Goal: Check status: Check status

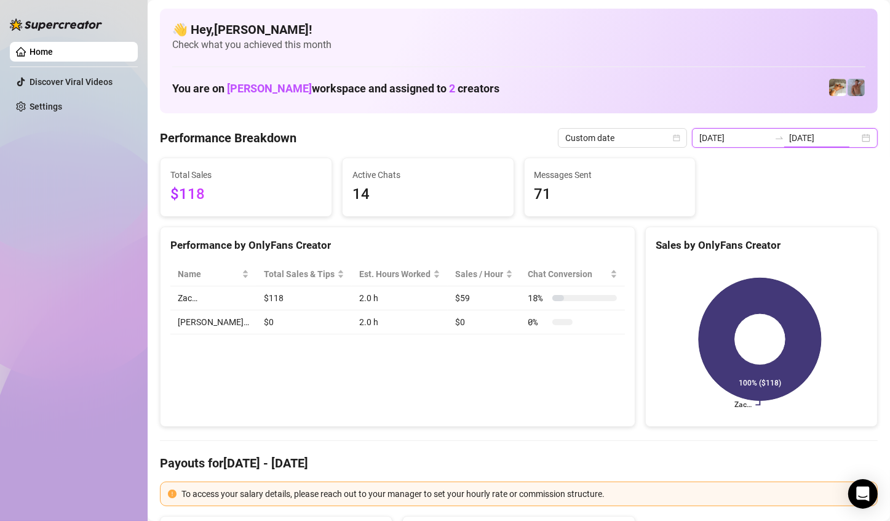
click at [819, 142] on input "[DATE]" at bounding box center [824, 138] width 70 height 14
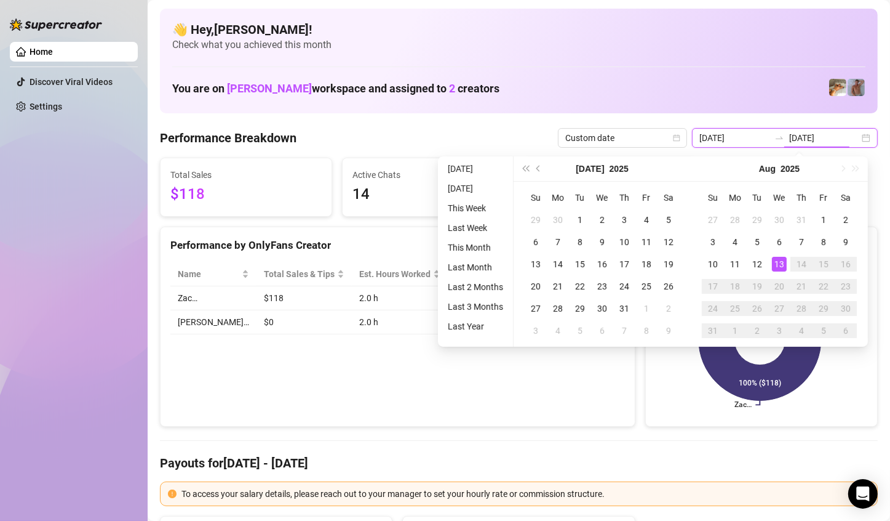
click at [853, 135] on div "2025-08-13 2025-08-13" at bounding box center [785, 138] width 186 height 20
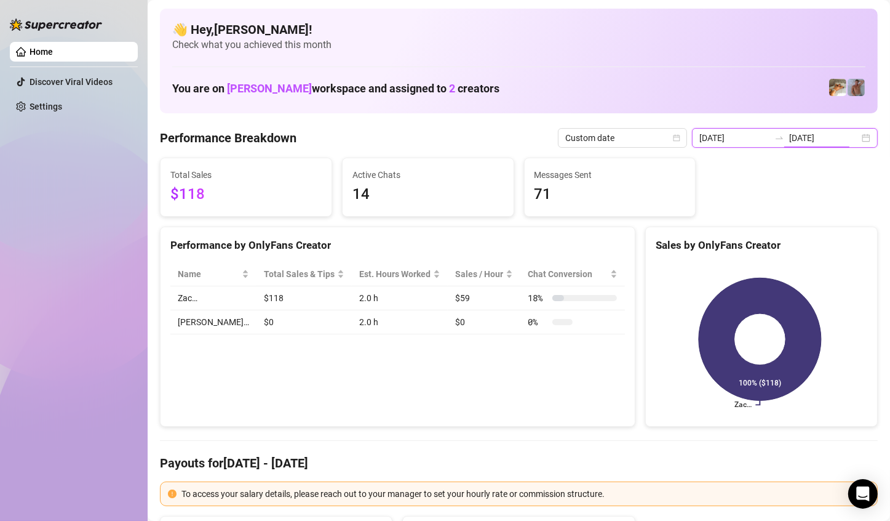
click at [855, 137] on div "2025-08-13 2025-08-13" at bounding box center [785, 138] width 186 height 20
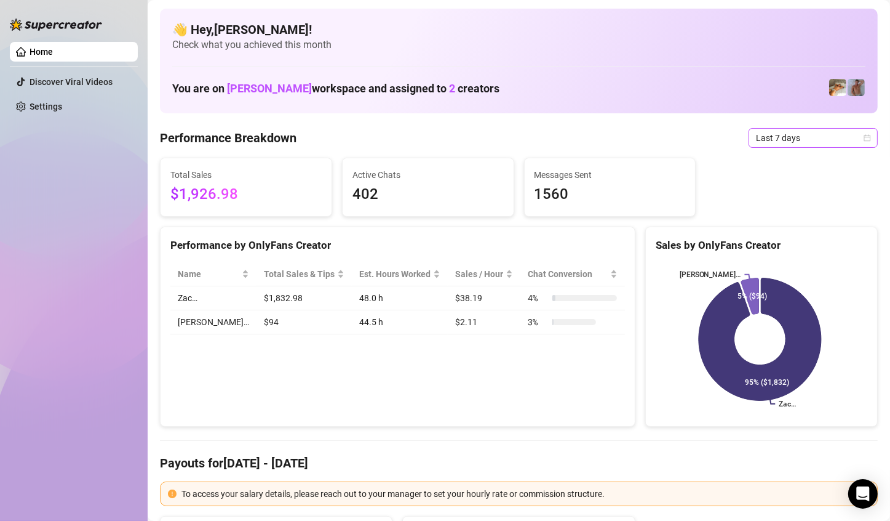
click at [864, 137] on icon "calendar" at bounding box center [867, 137] width 7 height 7
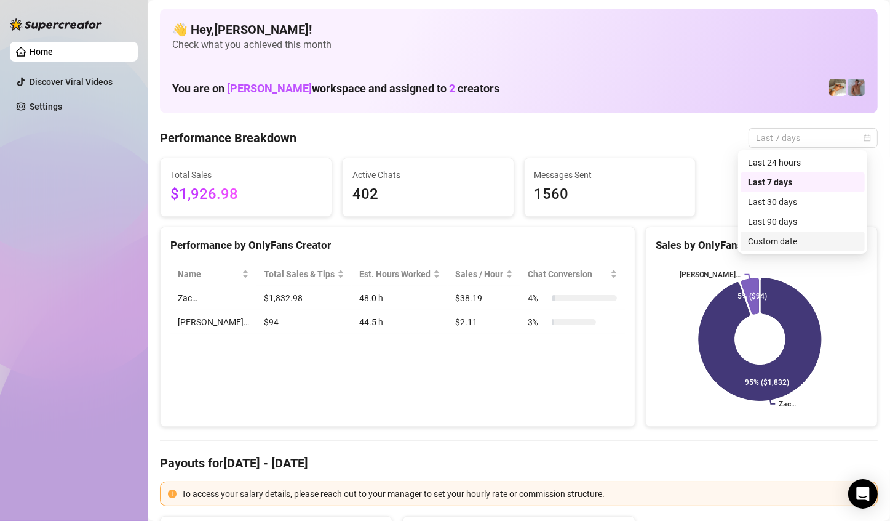
click at [801, 241] on div "Custom date" at bounding box center [803, 241] width 110 height 14
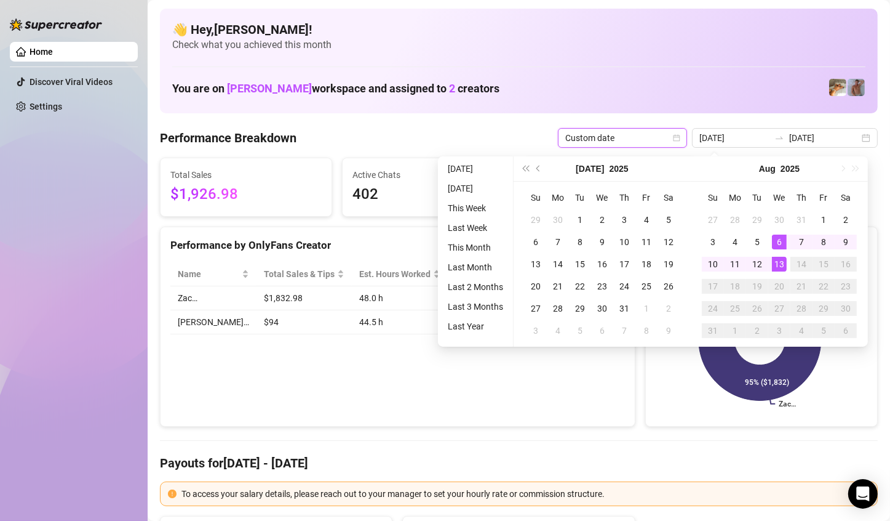
type input "[DATE]"
click at [779, 264] on div "13" at bounding box center [779, 264] width 15 height 15
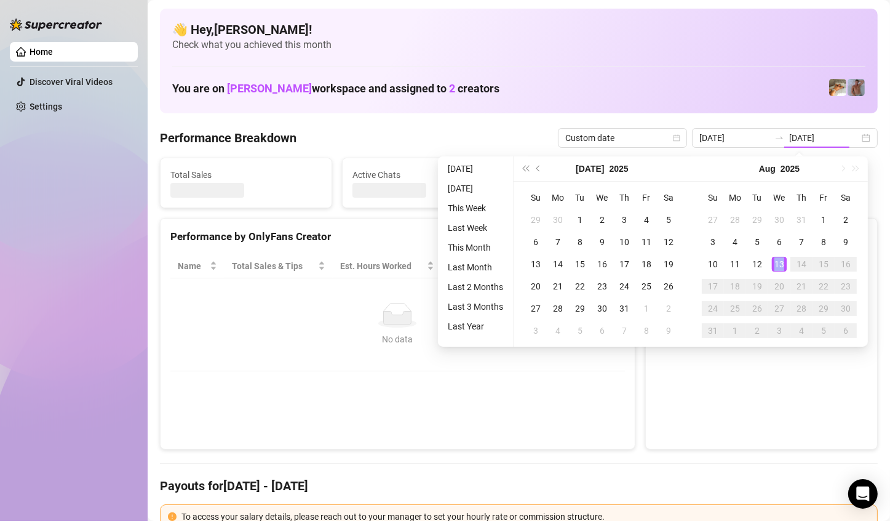
type input "[DATE]"
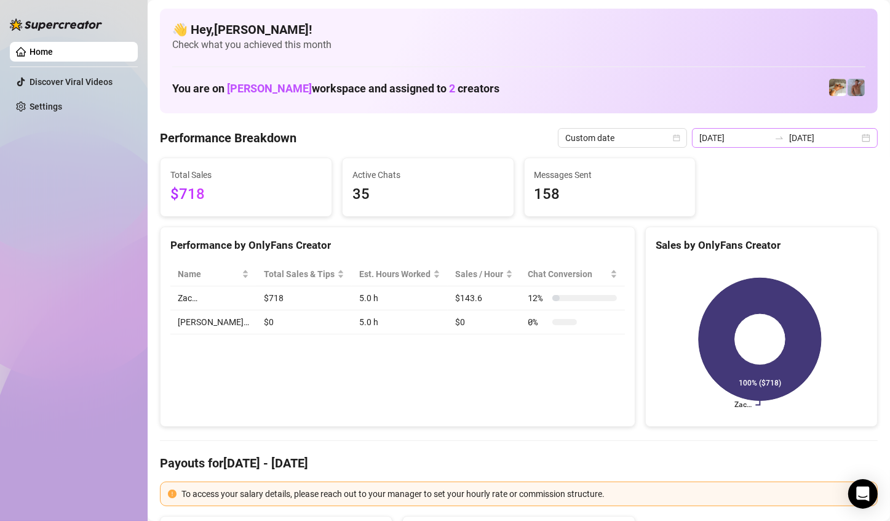
click at [851, 140] on div "2025-08-13 2025-08-13" at bounding box center [785, 138] width 186 height 20
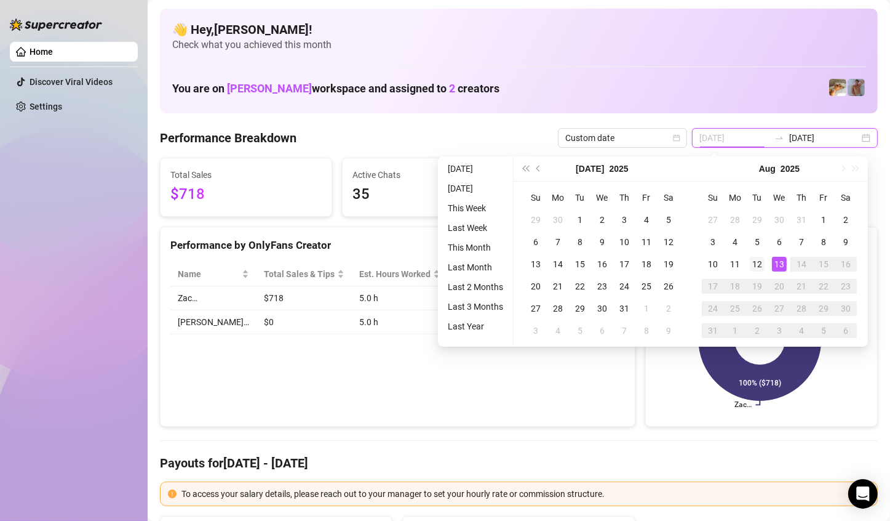
type input "[DATE]"
click at [753, 258] on div "12" at bounding box center [757, 264] width 15 height 15
click at [780, 260] on div "13" at bounding box center [779, 264] width 15 height 15
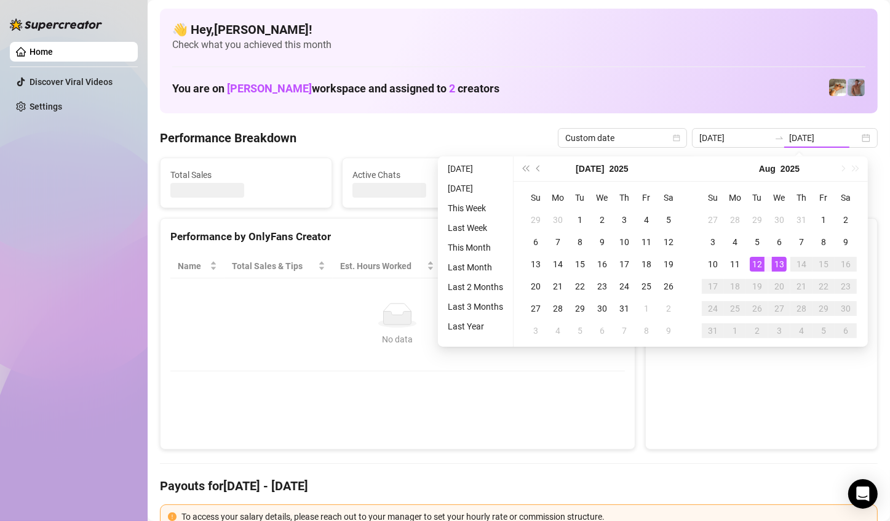
type input "[DATE]"
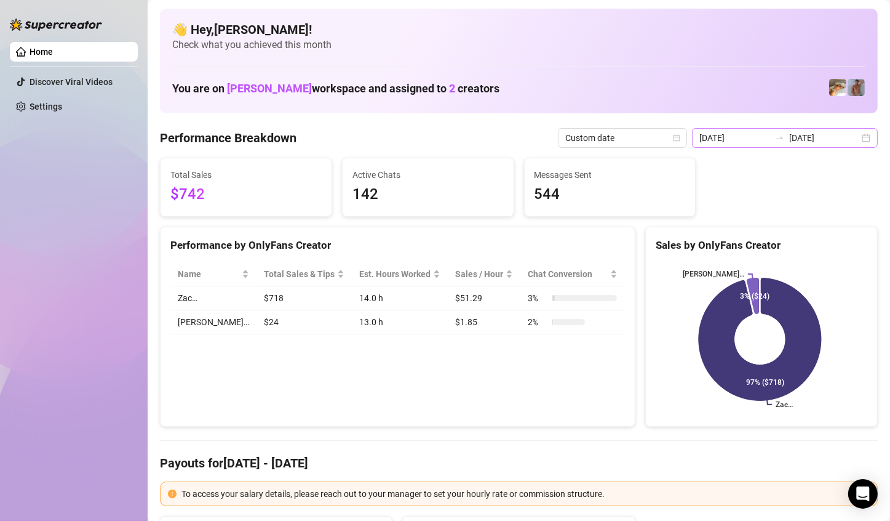
click at [855, 143] on div "2025-08-12 2025-08-13" at bounding box center [785, 138] width 186 height 20
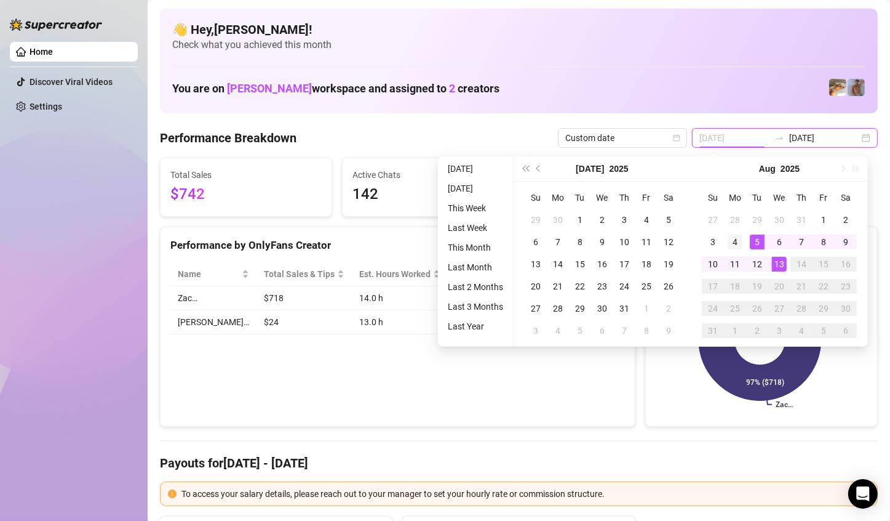
type input "[DATE]"
click at [741, 239] on div "4" at bounding box center [735, 241] width 15 height 15
type input "[DATE]"
click at [772, 257] on div "13" at bounding box center [779, 264] width 15 height 15
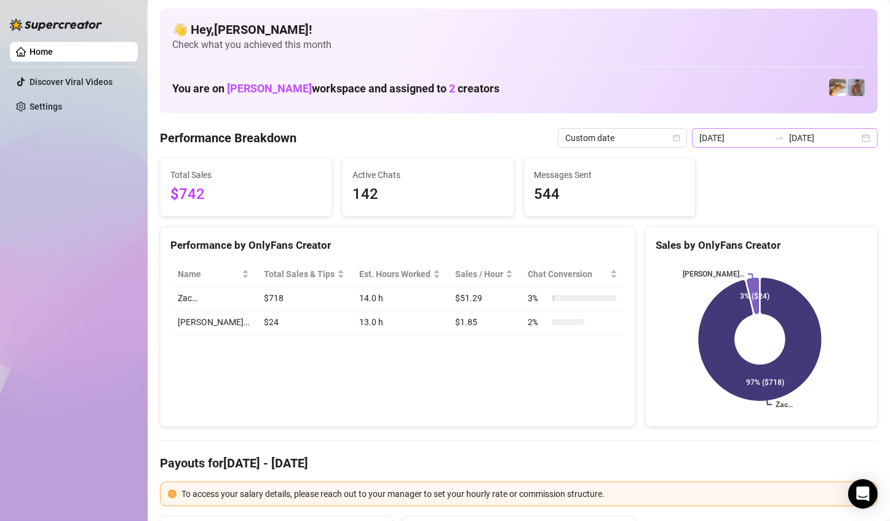
click at [858, 140] on div "2025-08-12 2025-08-13" at bounding box center [785, 138] width 186 height 20
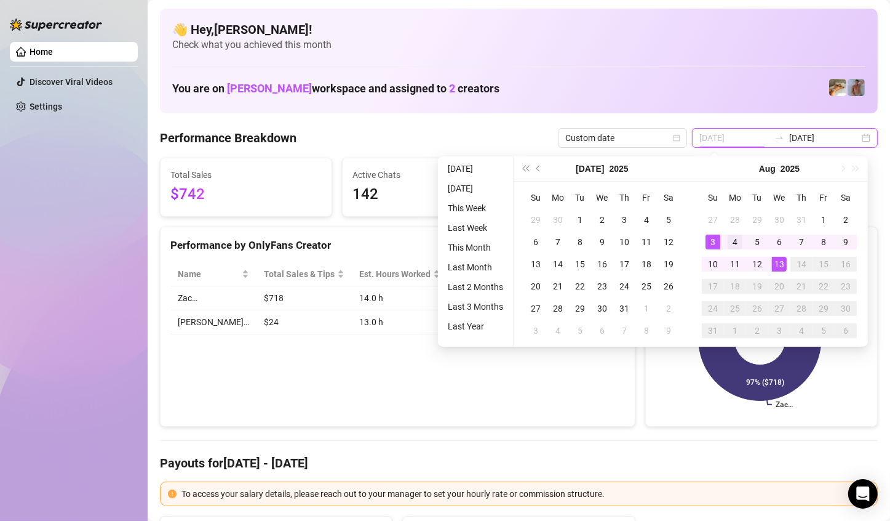
type input "[DATE]"
click at [731, 239] on div "4" at bounding box center [735, 241] width 15 height 15
type input "[DATE]"
click at [768, 260] on td "13" at bounding box center [779, 264] width 22 height 22
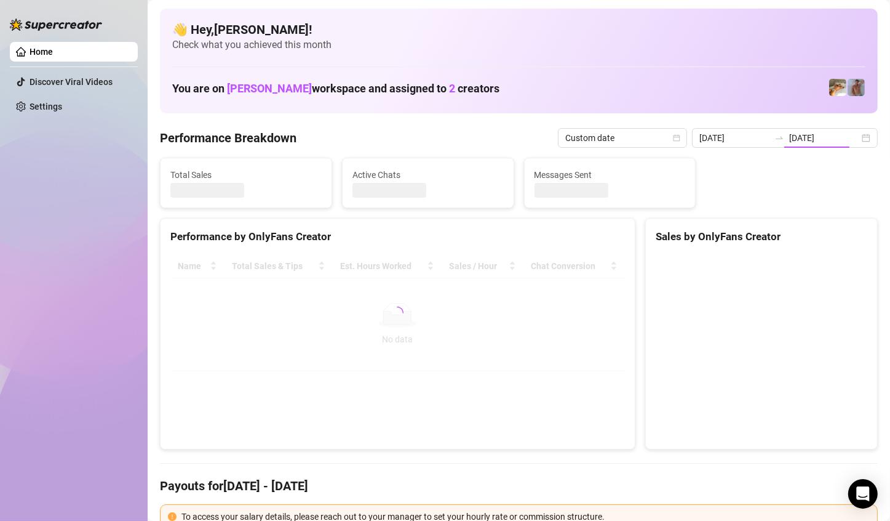
type input "[DATE]"
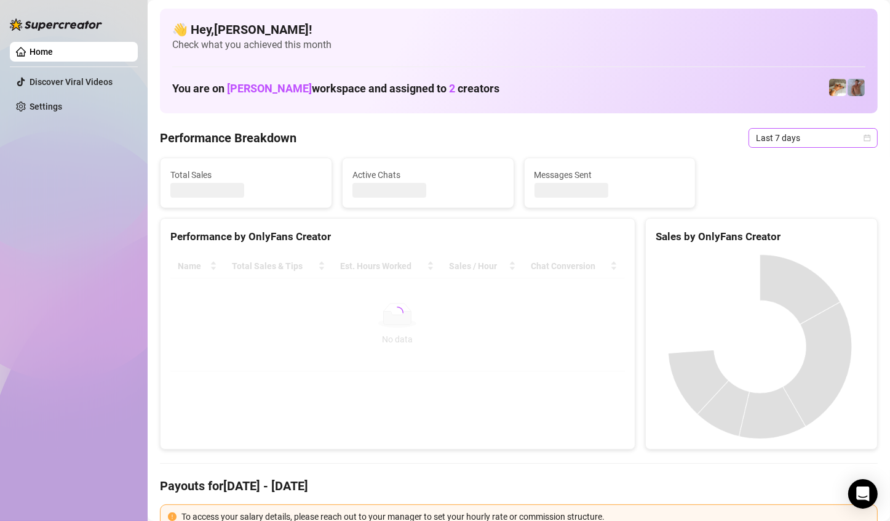
click at [864, 141] on icon "calendar" at bounding box center [867, 137] width 7 height 7
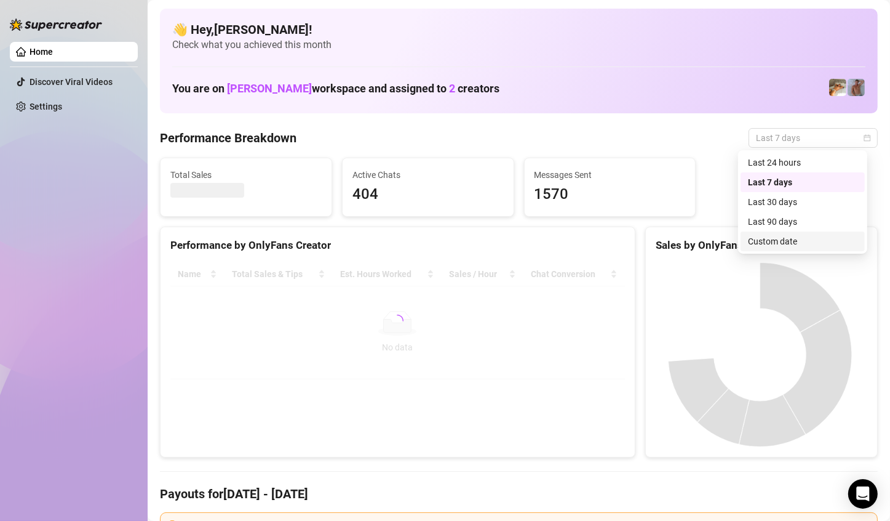
click at [799, 239] on div "Custom date" at bounding box center [803, 241] width 110 height 14
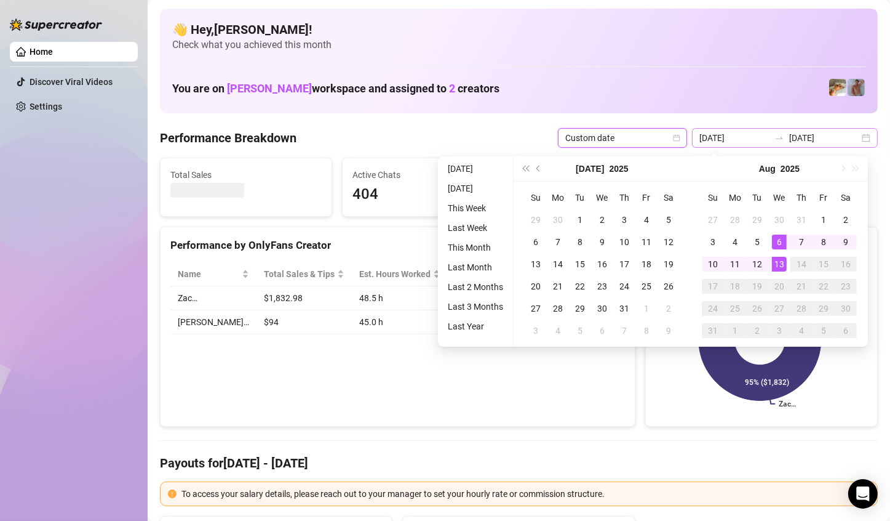
click at [856, 143] on div "[DATE] [DATE]" at bounding box center [785, 138] width 186 height 20
type input "[DATE]"
click at [820, 221] on div "1" at bounding box center [823, 219] width 15 height 15
type input "[DATE]"
click at [773, 261] on div "13" at bounding box center [779, 264] width 15 height 15
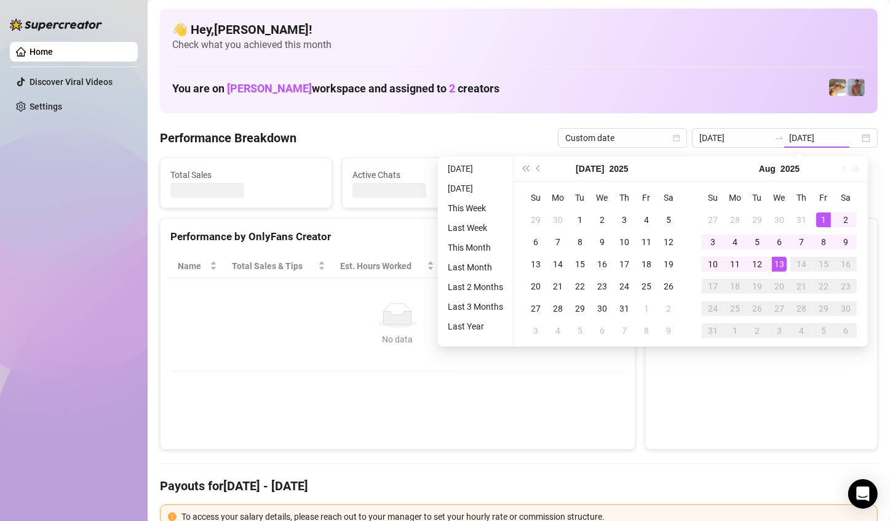
type input "[DATE]"
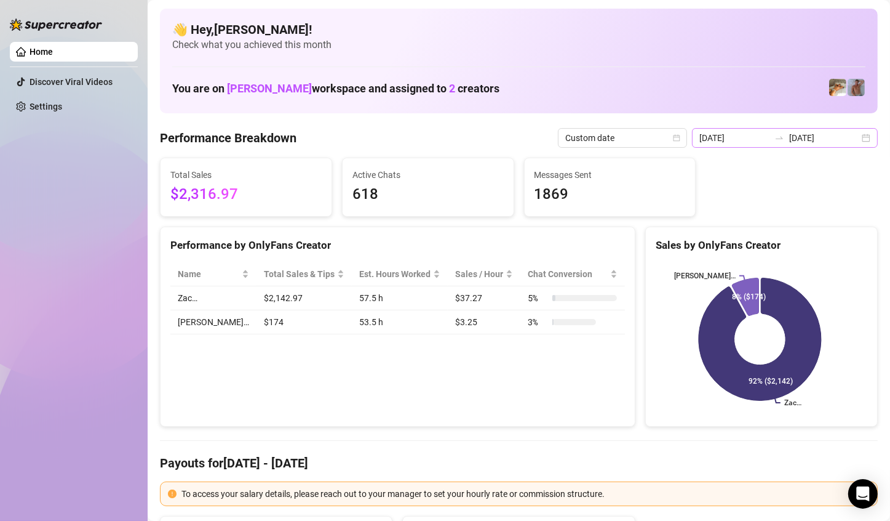
click at [856, 143] on div "[DATE] [DATE]" at bounding box center [785, 138] width 186 height 20
click at [359, 389] on div "Performance by OnlyFans Creator Name Total Sales & Tips Est. Hours Worked Sales…" at bounding box center [398, 326] width 476 height 201
click at [856, 129] on div "[DATE] [DATE]" at bounding box center [785, 138] width 186 height 20
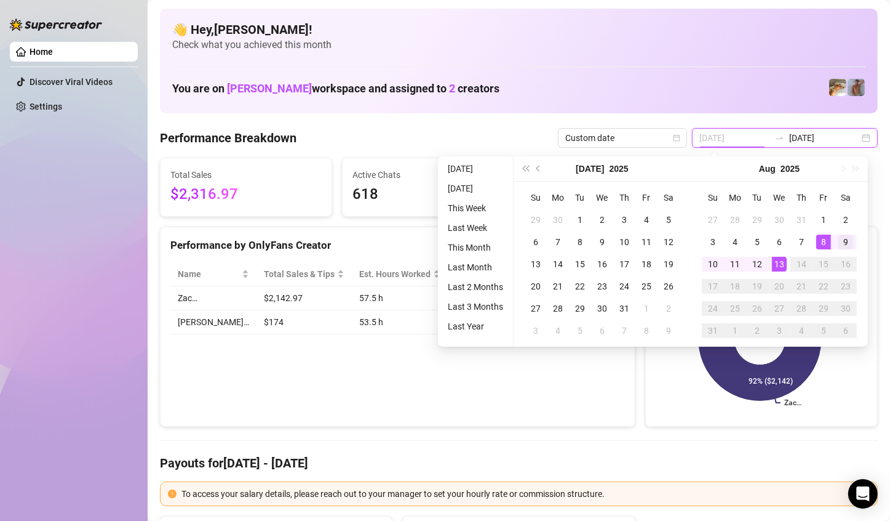
type input "[DATE]"
click at [841, 239] on div "9" at bounding box center [846, 241] width 15 height 15
type input "[DATE]"
click at [781, 262] on div "13" at bounding box center [779, 264] width 15 height 15
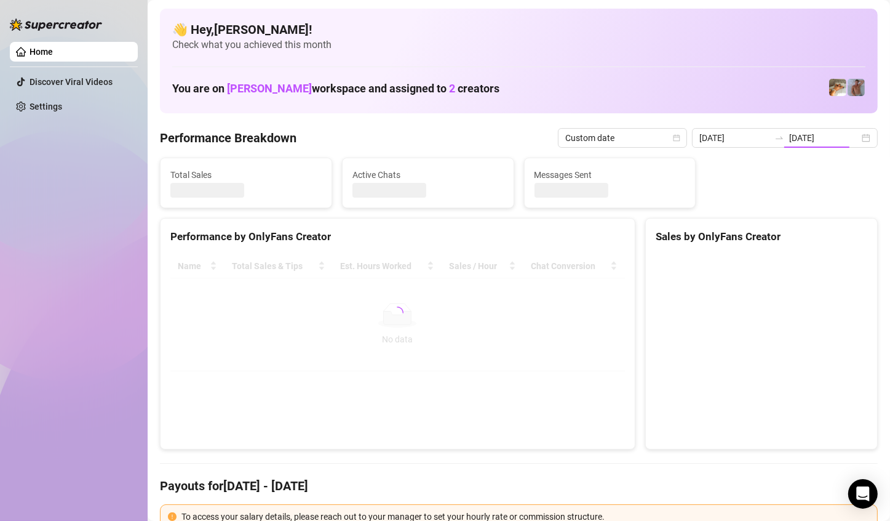
type input "[DATE]"
